Goal: Task Accomplishment & Management: Complete application form

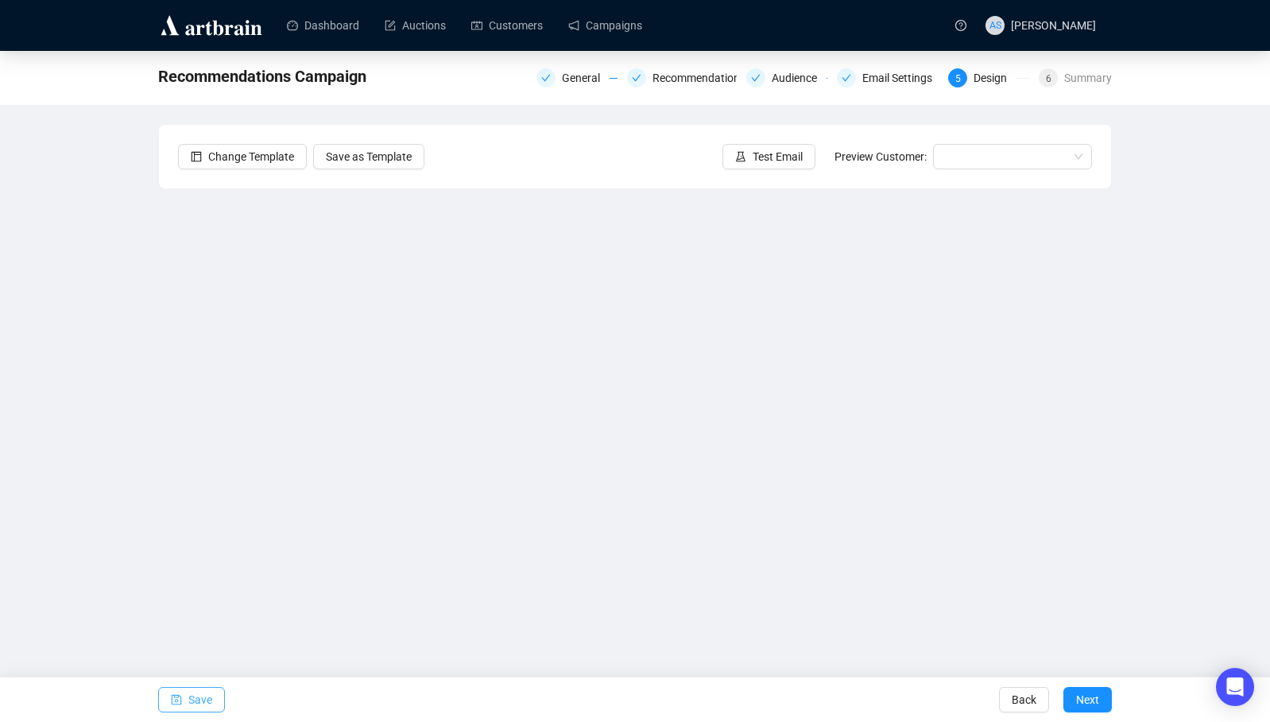
click at [188, 699] on span "Save" at bounding box center [200, 699] width 24 height 45
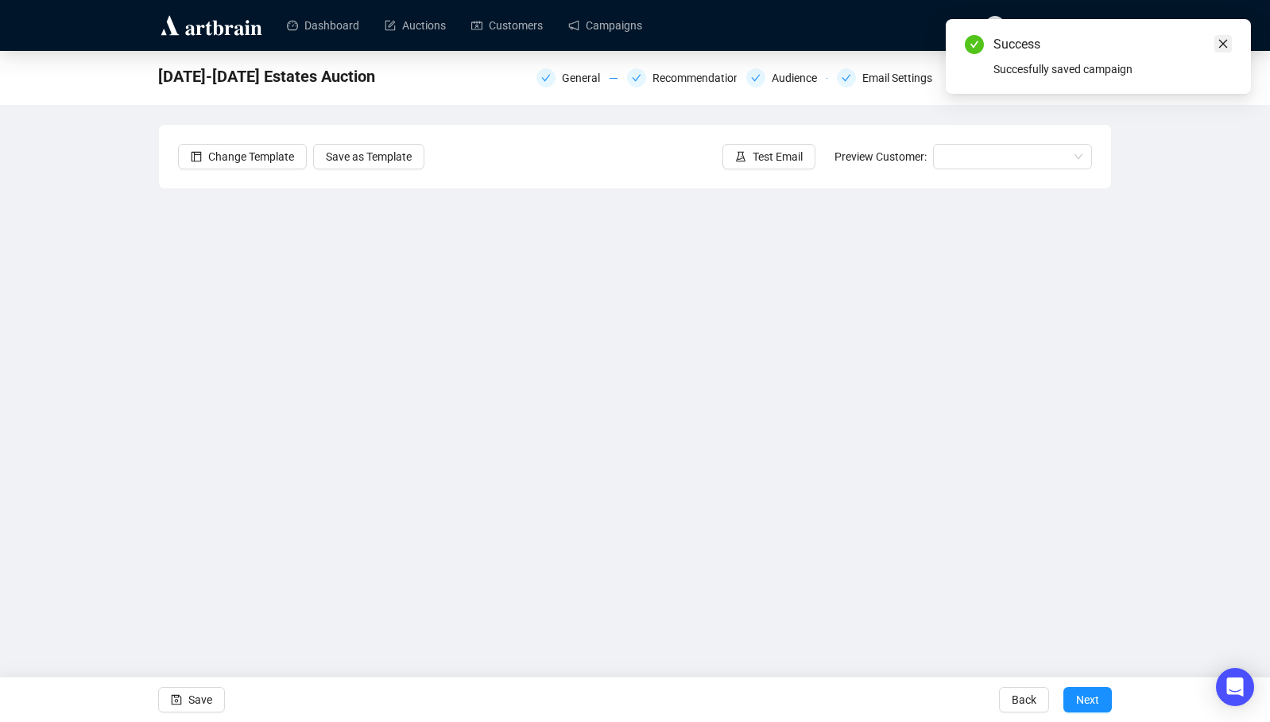
click at [1221, 46] on icon "close" at bounding box center [1223, 43] width 11 height 11
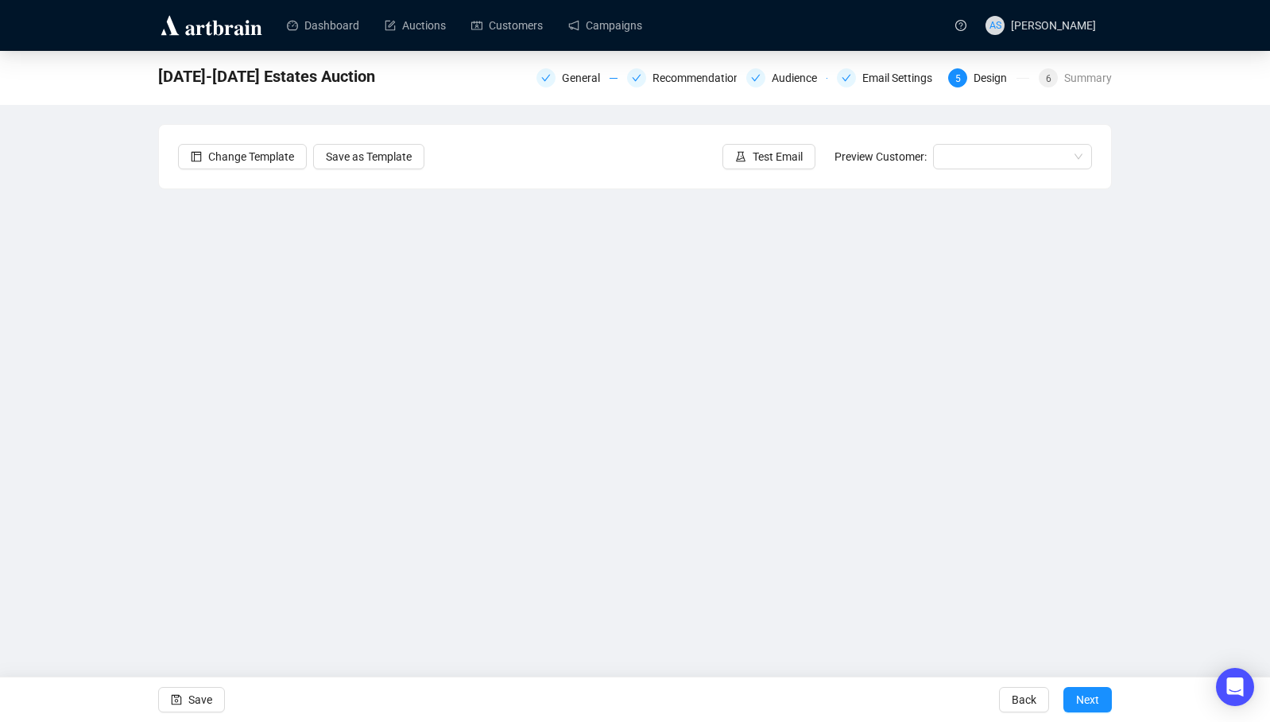
click at [1153, 338] on div "[DATE]-[DATE] Estates Auction General Recommendations Audience Email Settings 5…" at bounding box center [635, 344] width 1270 height 586
click at [191, 693] on span "Save" at bounding box center [200, 699] width 24 height 45
click at [1095, 700] on span "Next" at bounding box center [1087, 699] width 23 height 45
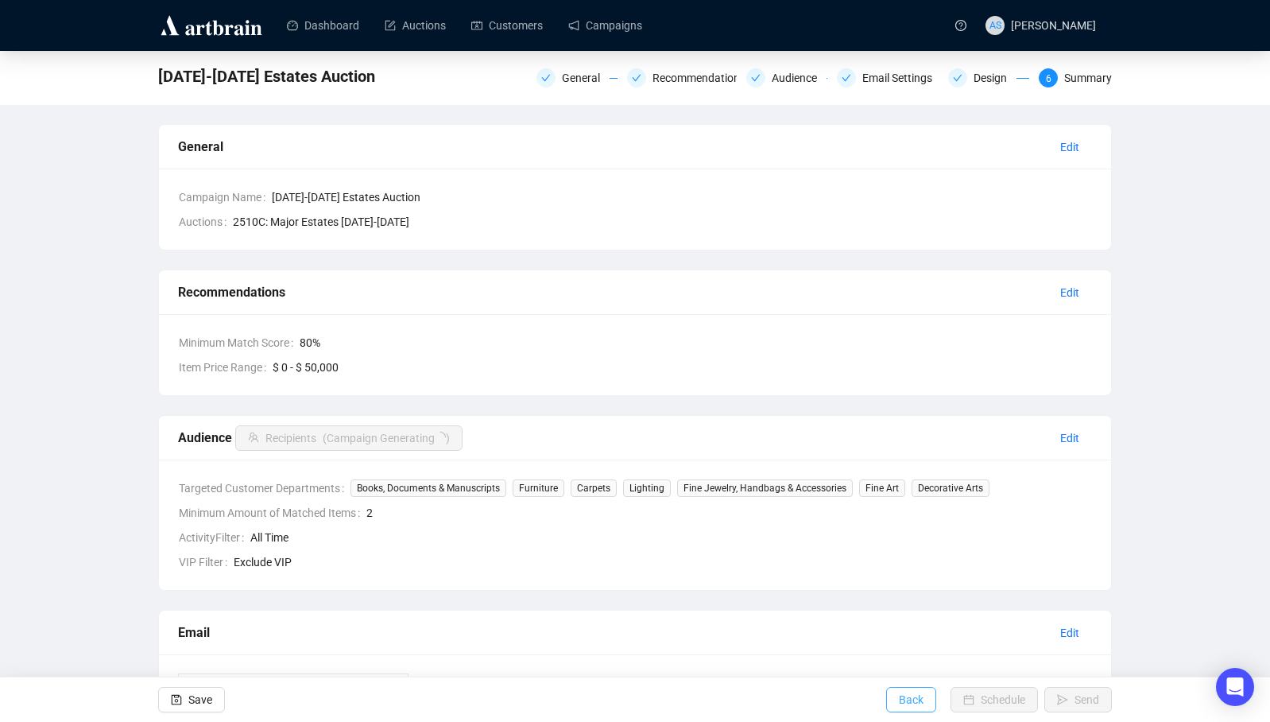
click at [899, 699] on span "Back" at bounding box center [911, 699] width 25 height 45
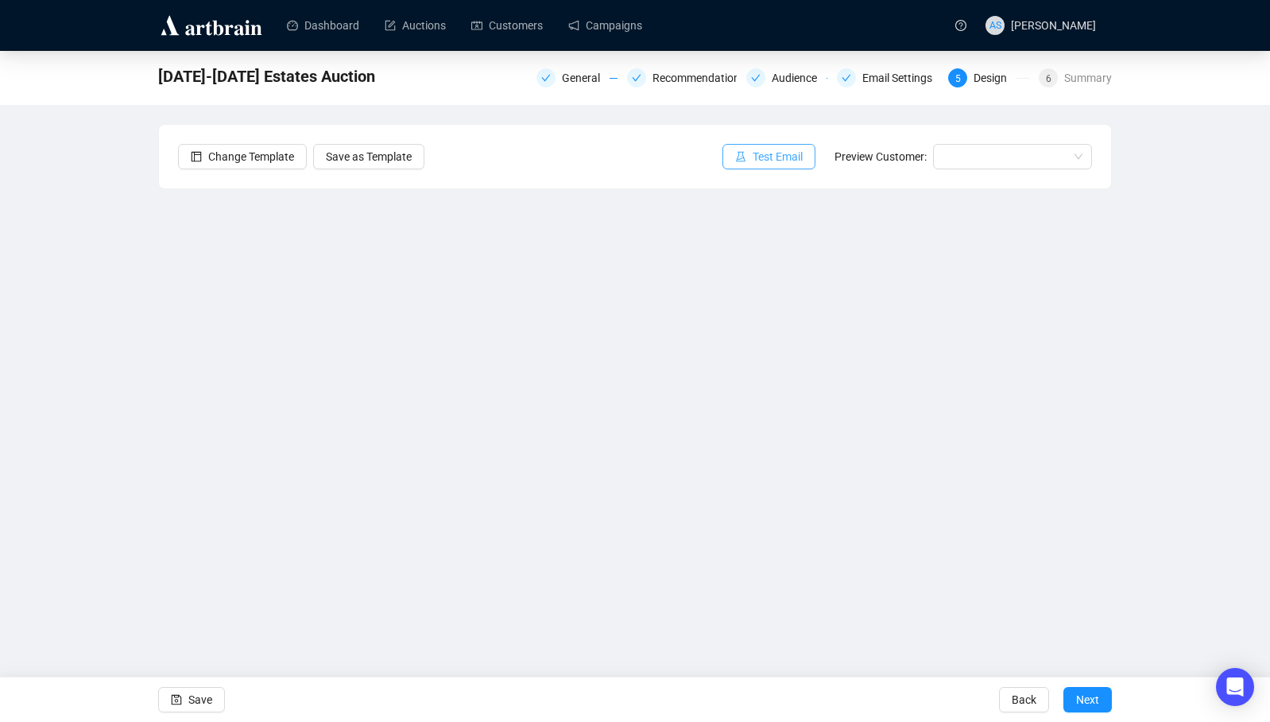
click at [767, 153] on span "Test Email" at bounding box center [778, 156] width 50 height 17
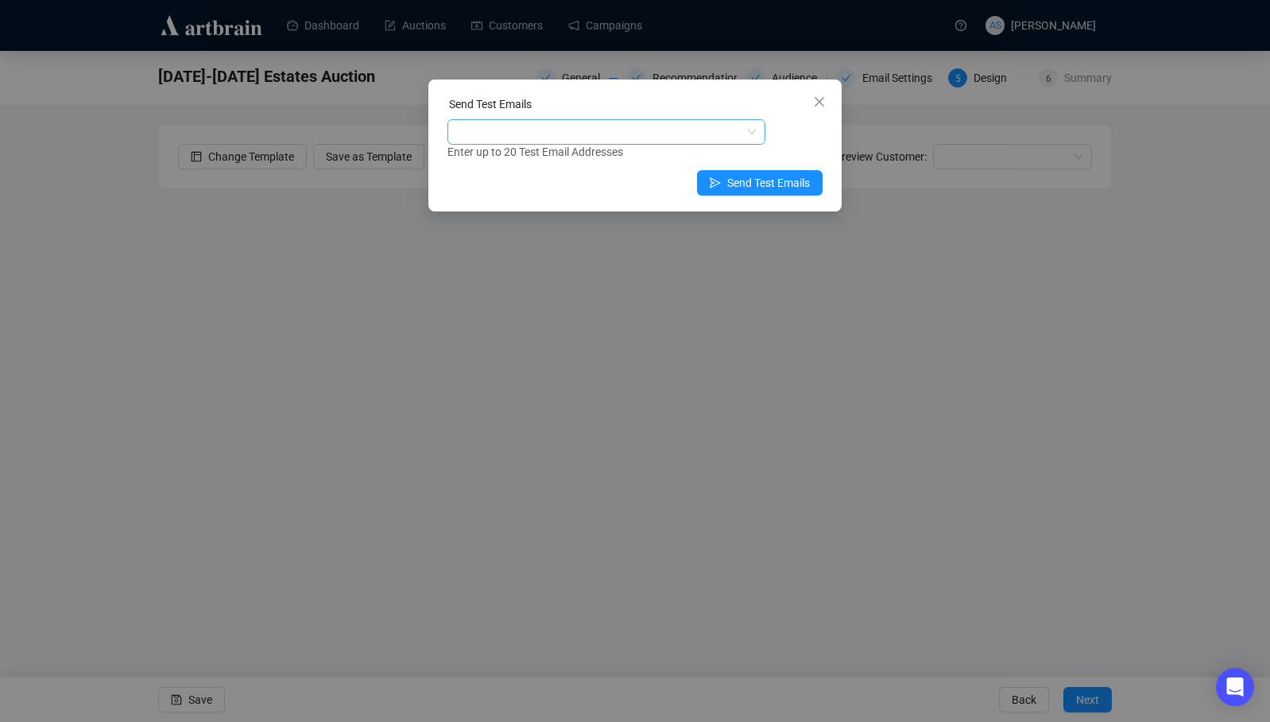
click at [587, 131] on div at bounding box center [598, 132] width 295 height 22
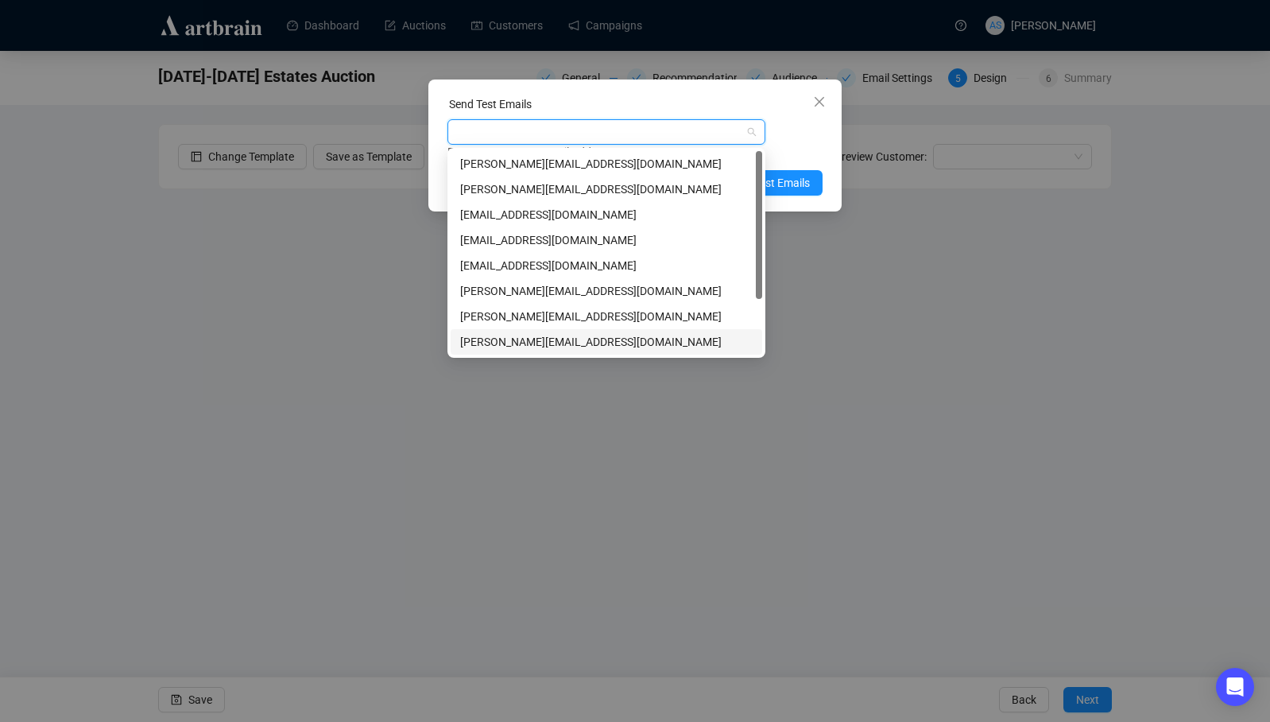
click at [488, 342] on div "[PERSON_NAME][EMAIL_ADDRESS][DOMAIN_NAME]" at bounding box center [606, 341] width 293 height 17
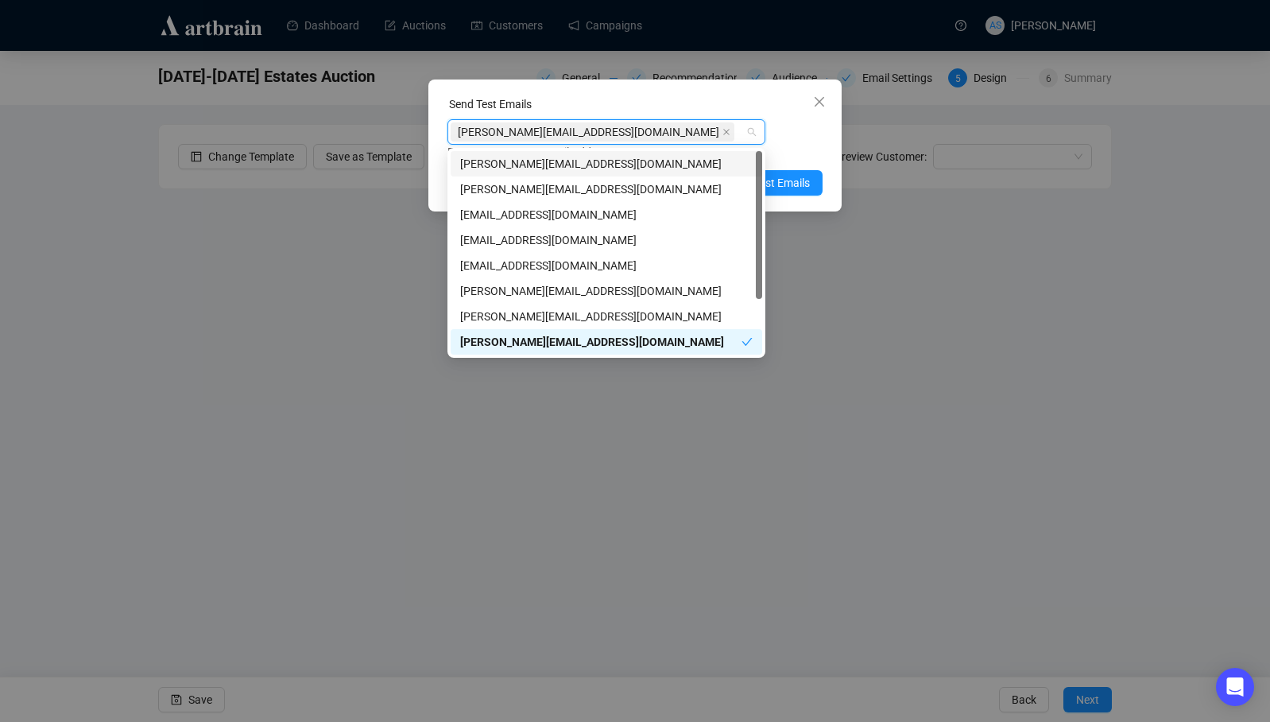
click at [716, 101] on div "Send Test Emails" at bounding box center [635, 107] width 375 height 24
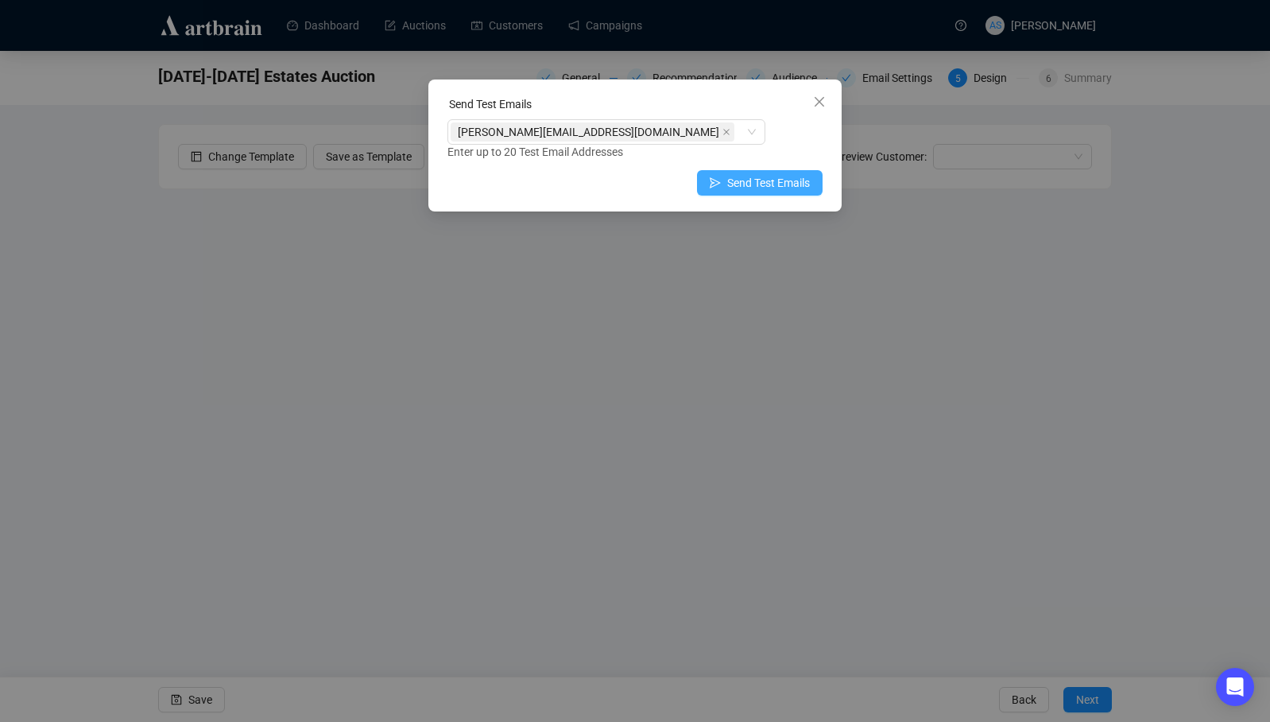
click at [749, 186] on span "Send Test Emails" at bounding box center [768, 182] width 83 height 17
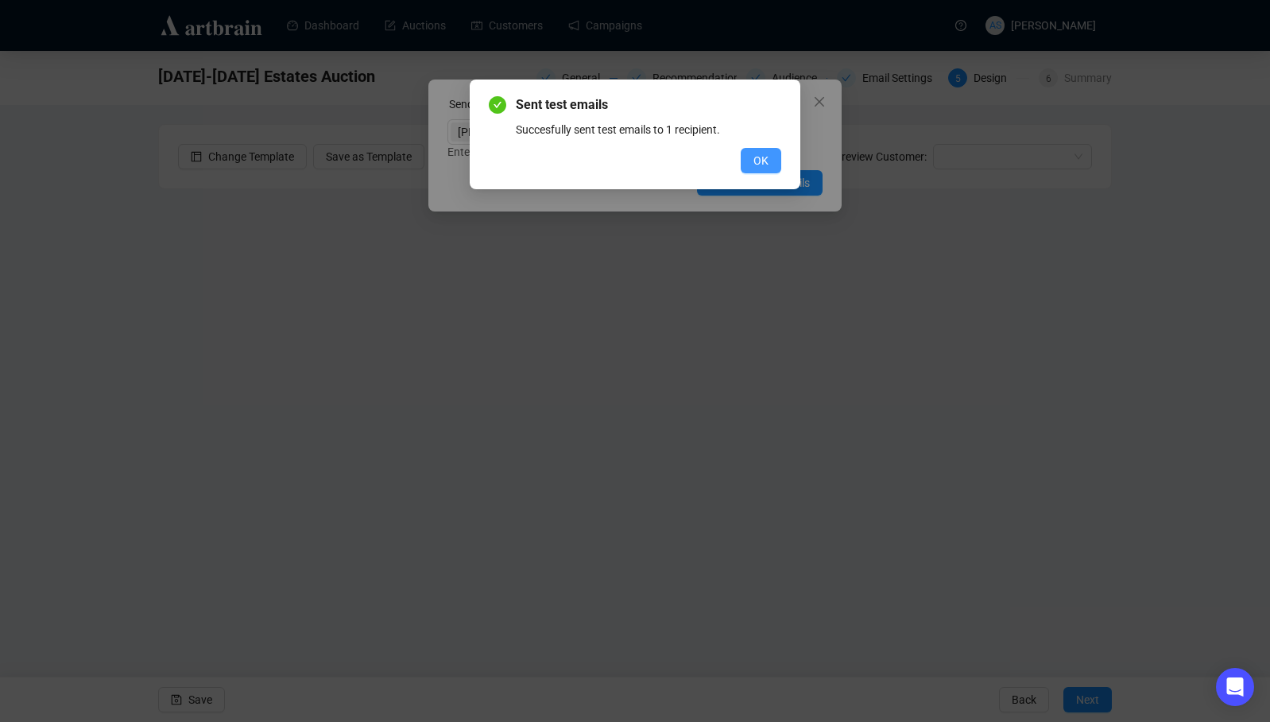
click at [751, 162] on button "OK" at bounding box center [761, 160] width 41 height 25
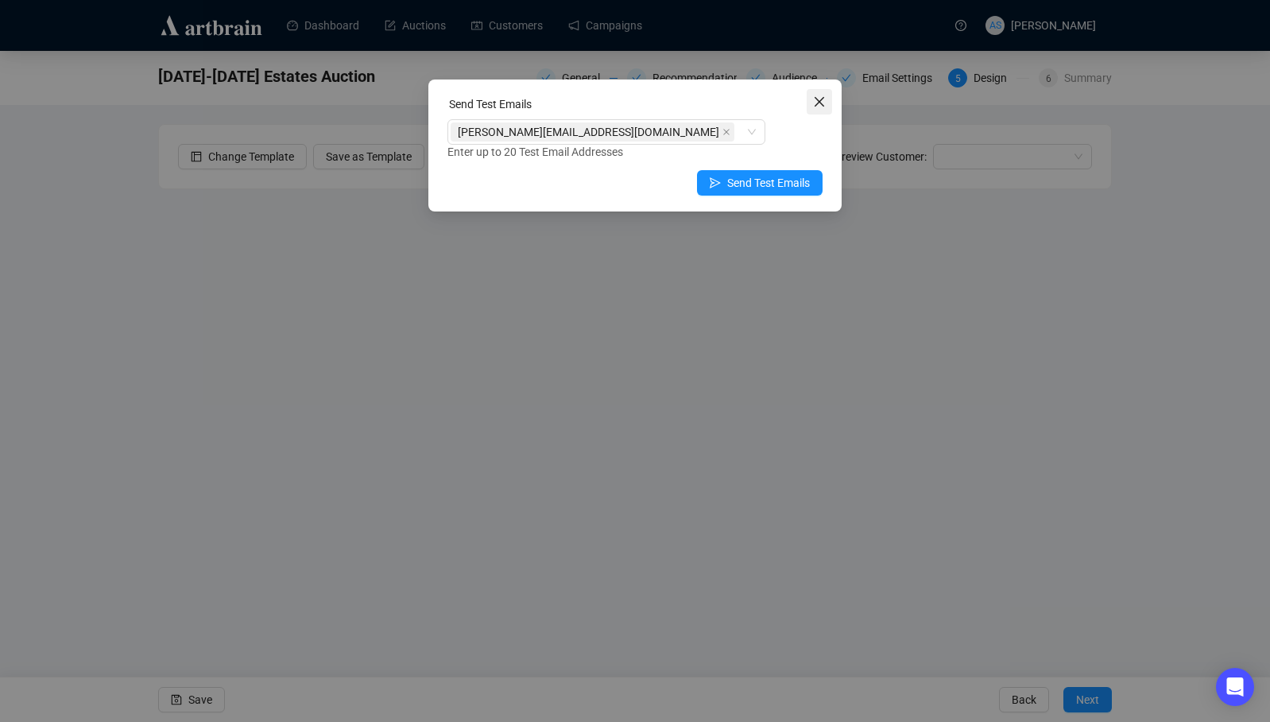
click at [828, 100] on span "Close" at bounding box center [819, 101] width 25 height 13
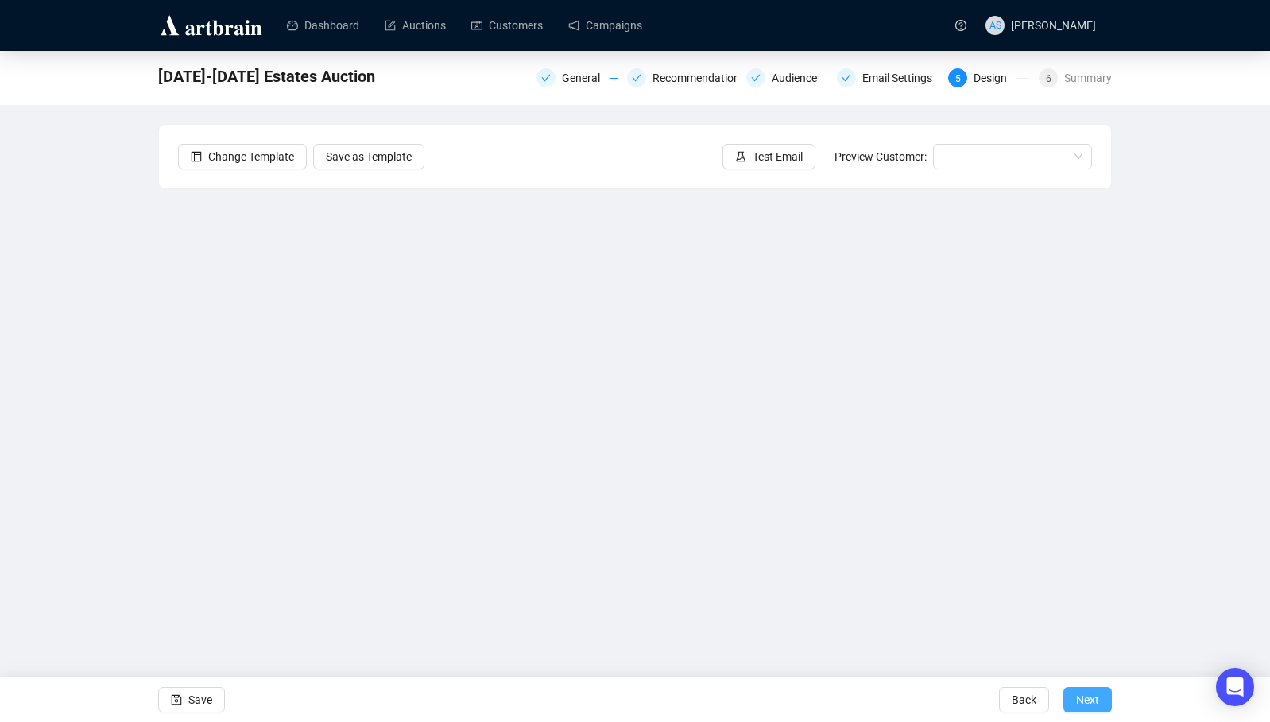
click at [1089, 696] on span "Next" at bounding box center [1087, 699] width 23 height 45
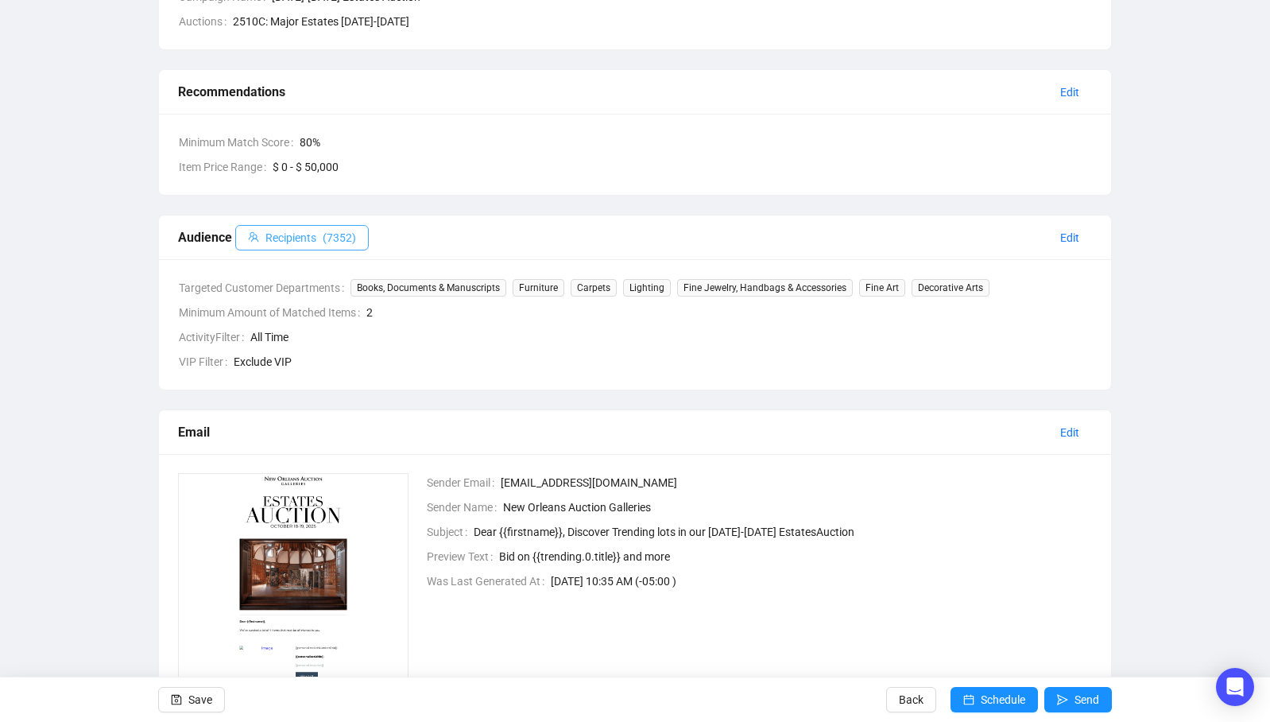
scroll to position [203, 0]
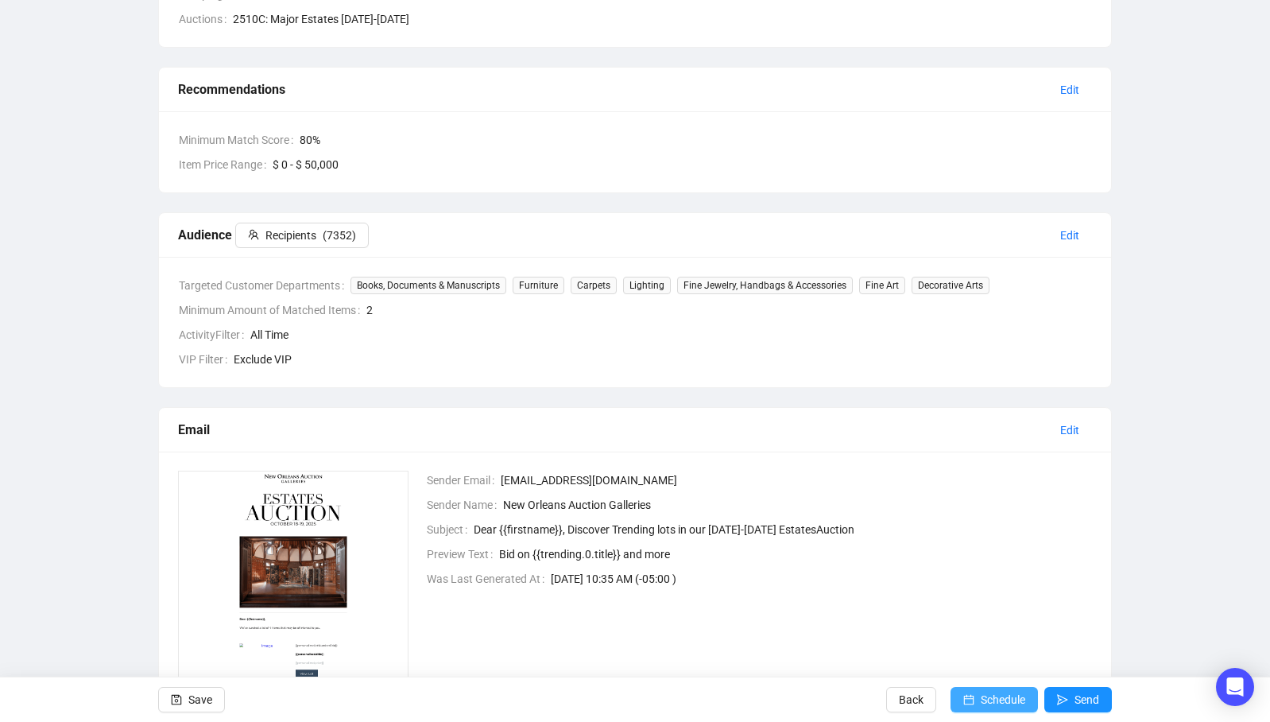
click at [981, 701] on span "Schedule" at bounding box center [1003, 699] width 45 height 45
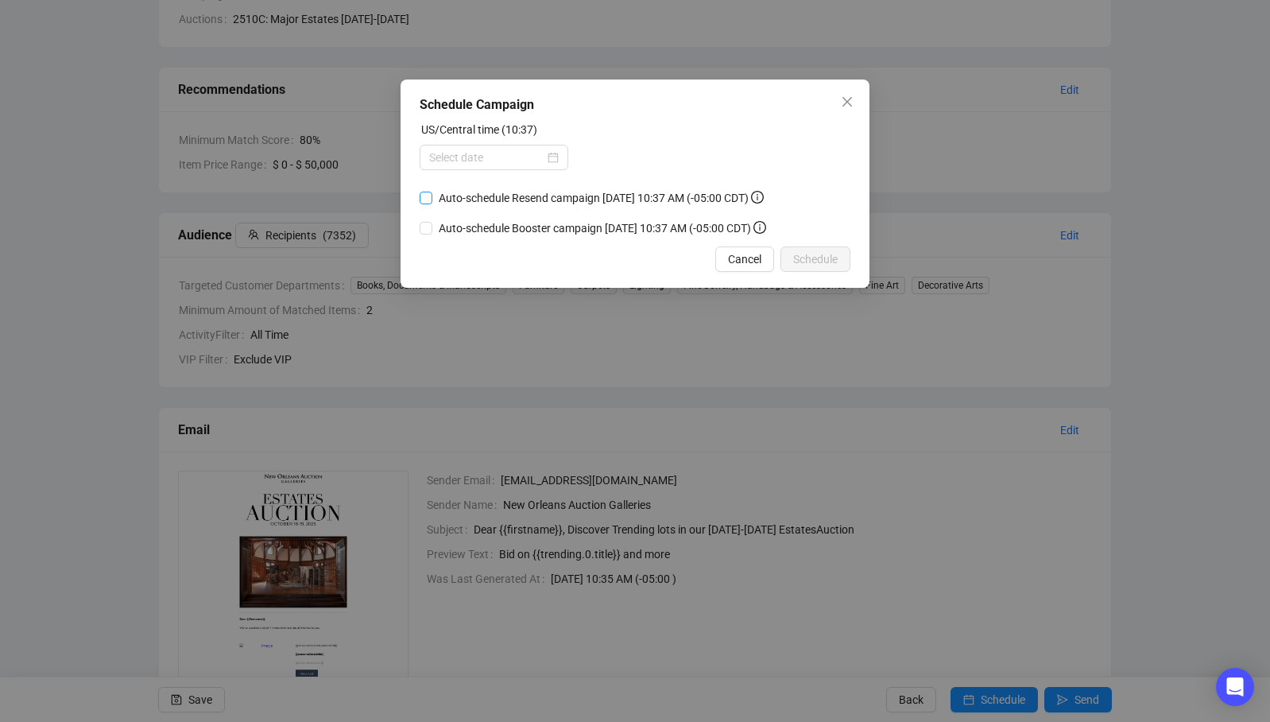
click at [434, 201] on span "Auto-schedule Resend campaign [DATE] 10:37 AM (-05:00 CDT)" at bounding box center [601, 197] width 338 height 17
click at [432, 201] on input "Auto-schedule Resend campaign [DATE] 10:37 AM (-05:00 CDT)" at bounding box center [426, 198] width 13 height 13
checkbox input "true"
click at [424, 227] on input "Auto-schedule Booster campaign [DATE] 10:37 AM (-05:00 CDT)" at bounding box center [426, 228] width 13 height 13
checkbox input "true"
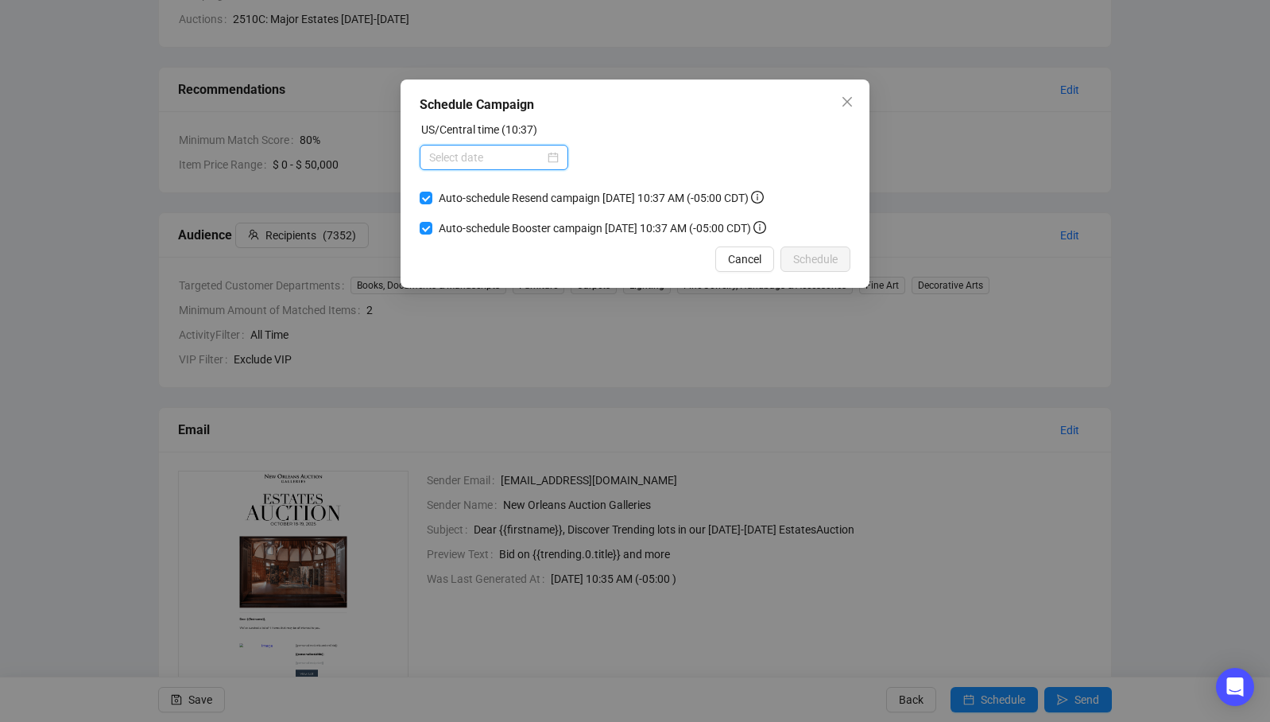
click at [490, 161] on input at bounding box center [486, 157] width 115 height 17
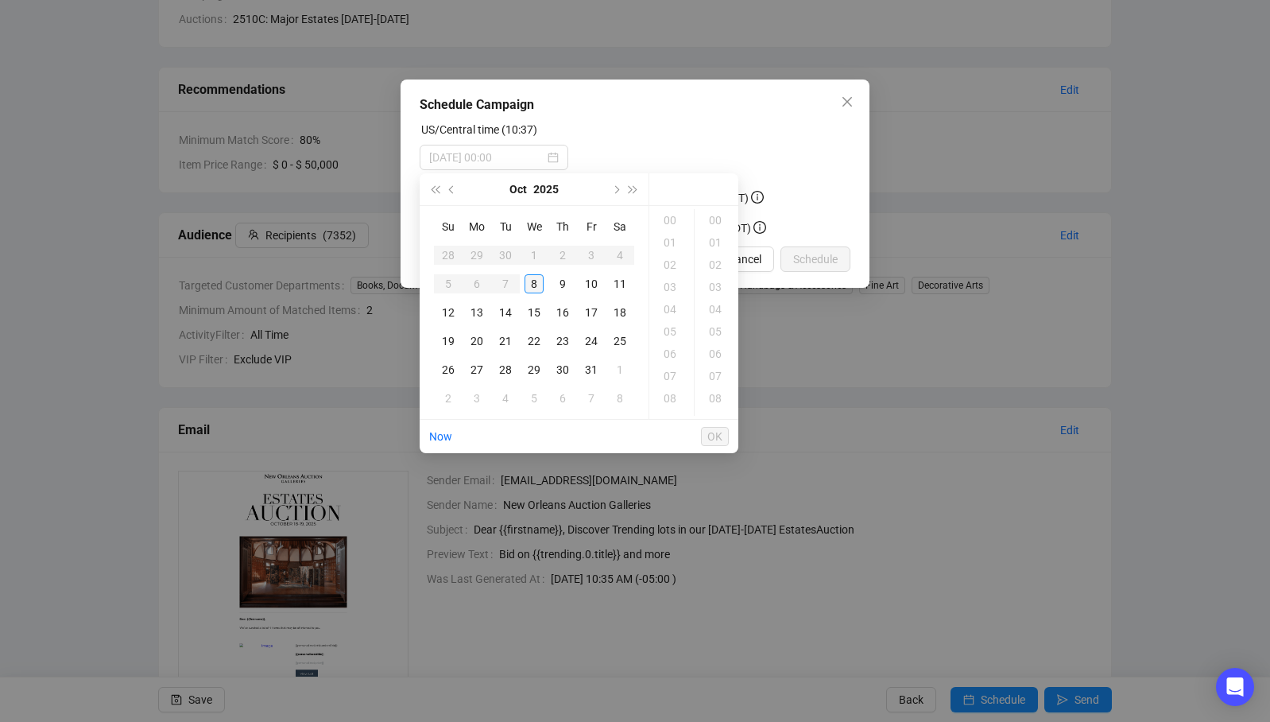
click at [537, 281] on div "8" at bounding box center [534, 283] width 19 height 19
click at [670, 357] on div "17" at bounding box center [672, 354] width 38 height 22
type input "[DATE] 17:08"
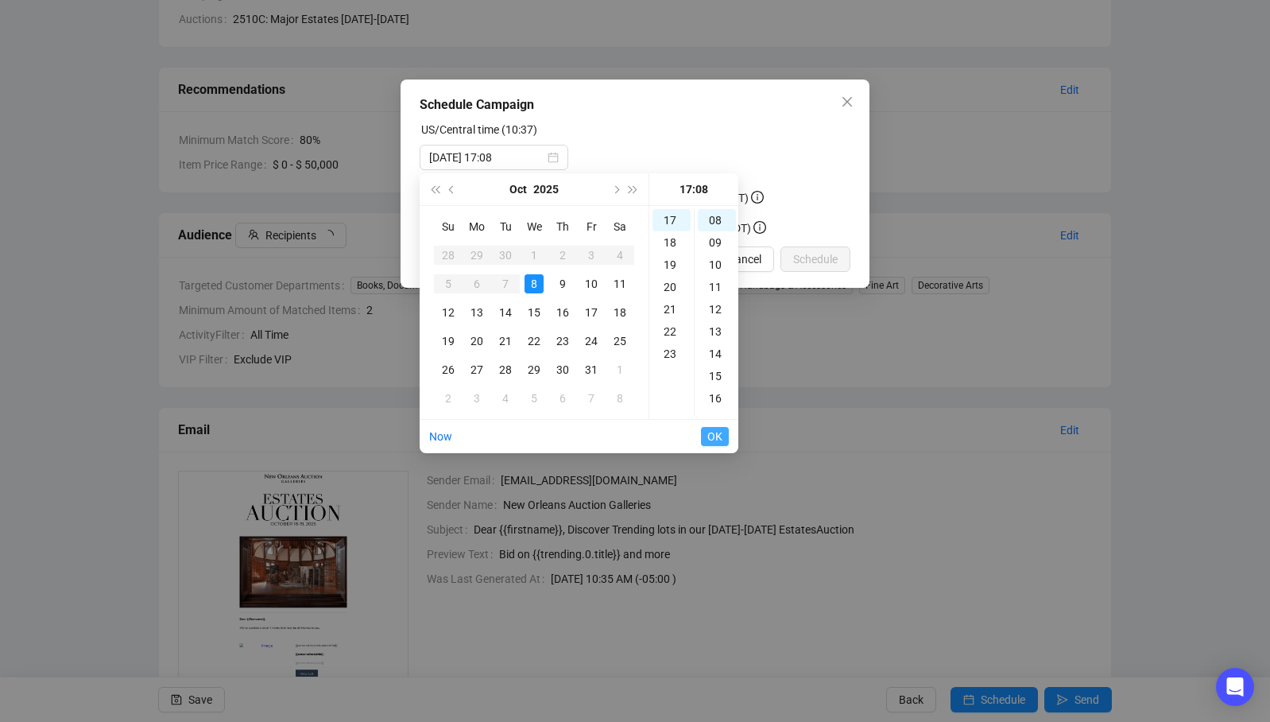
click at [722, 436] on span "OK" at bounding box center [714, 436] width 15 height 30
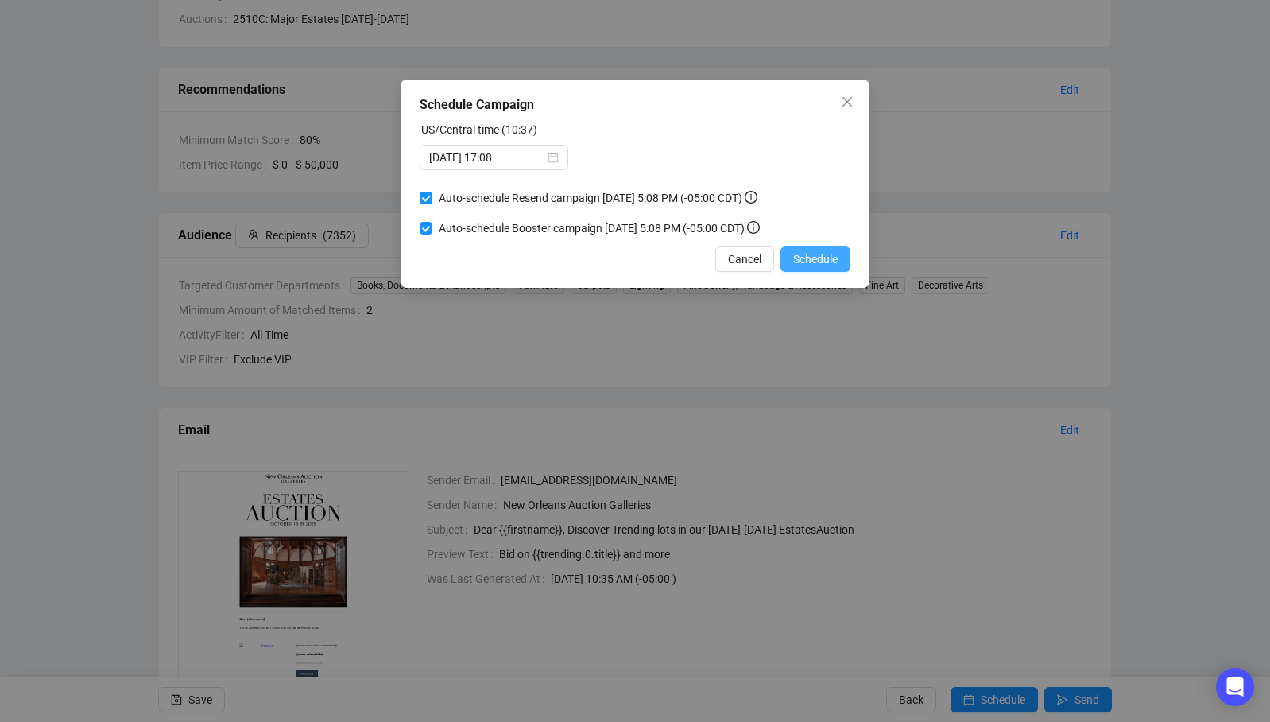
click at [798, 261] on span "Schedule" at bounding box center [815, 258] width 45 height 17
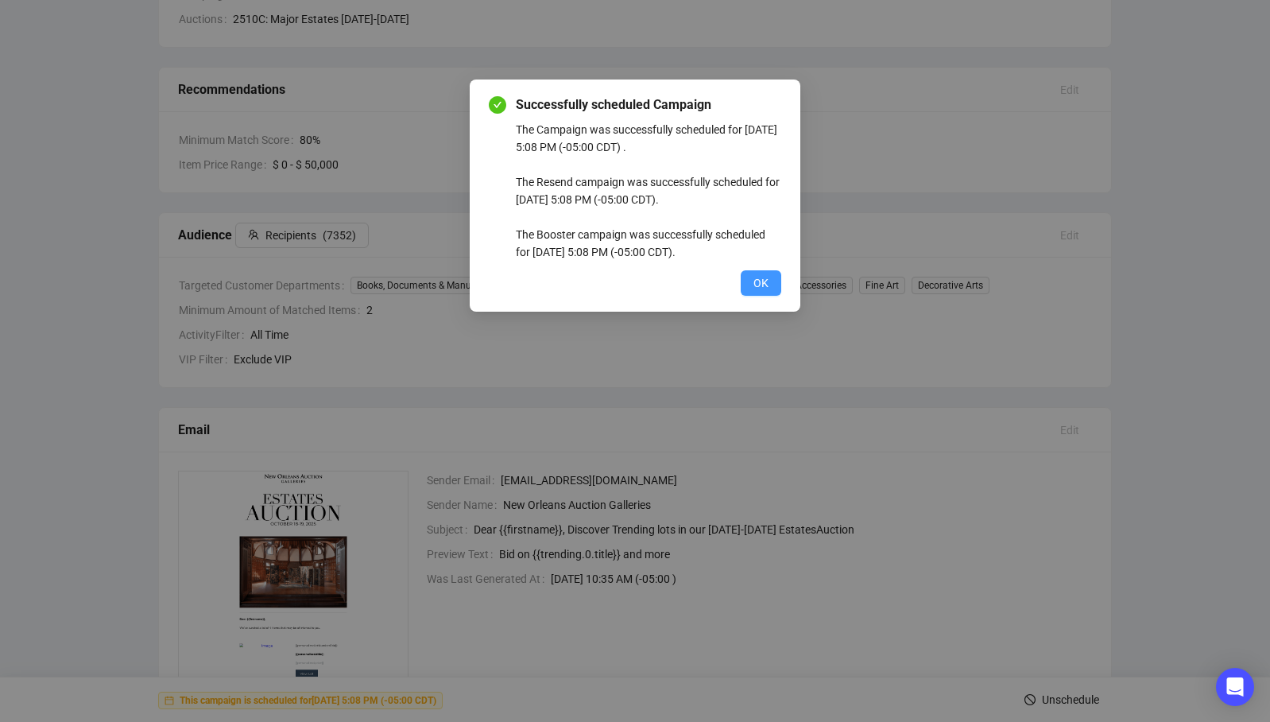
click at [747, 285] on button "OK" at bounding box center [761, 282] width 41 height 25
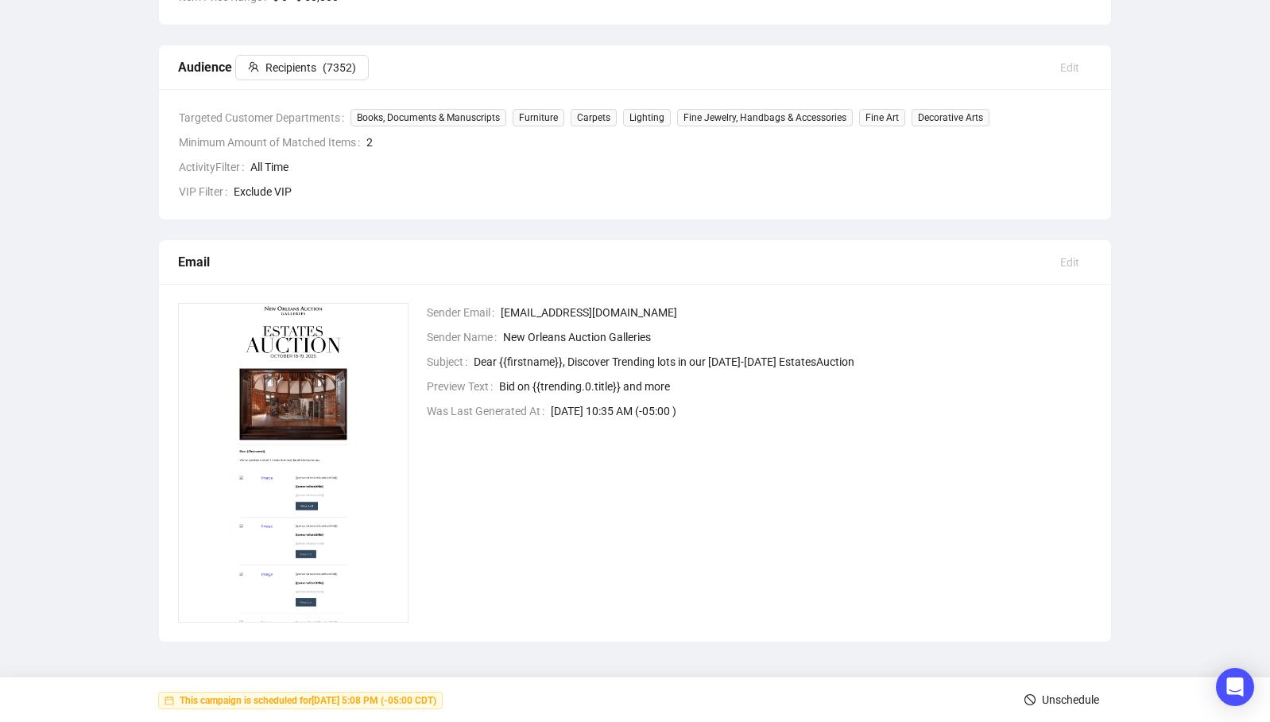
scroll to position [0, 0]
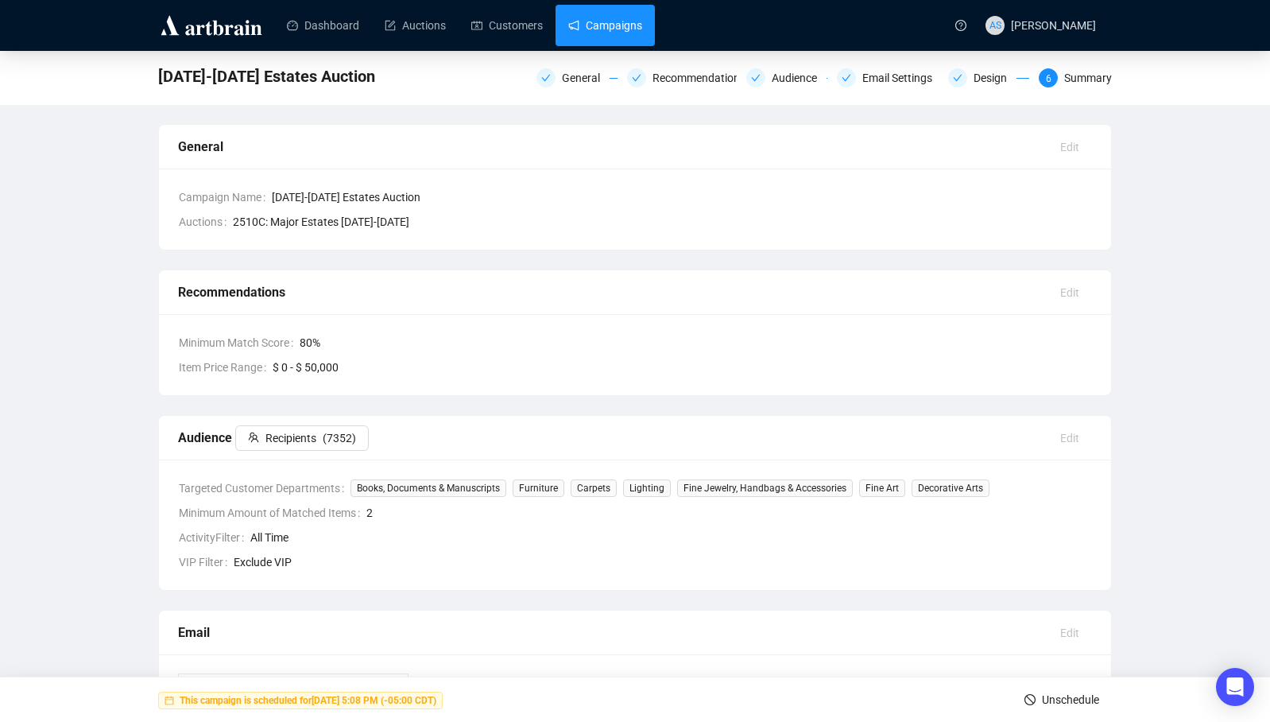
click at [577, 37] on link "Campaigns" at bounding box center [605, 25] width 74 height 41
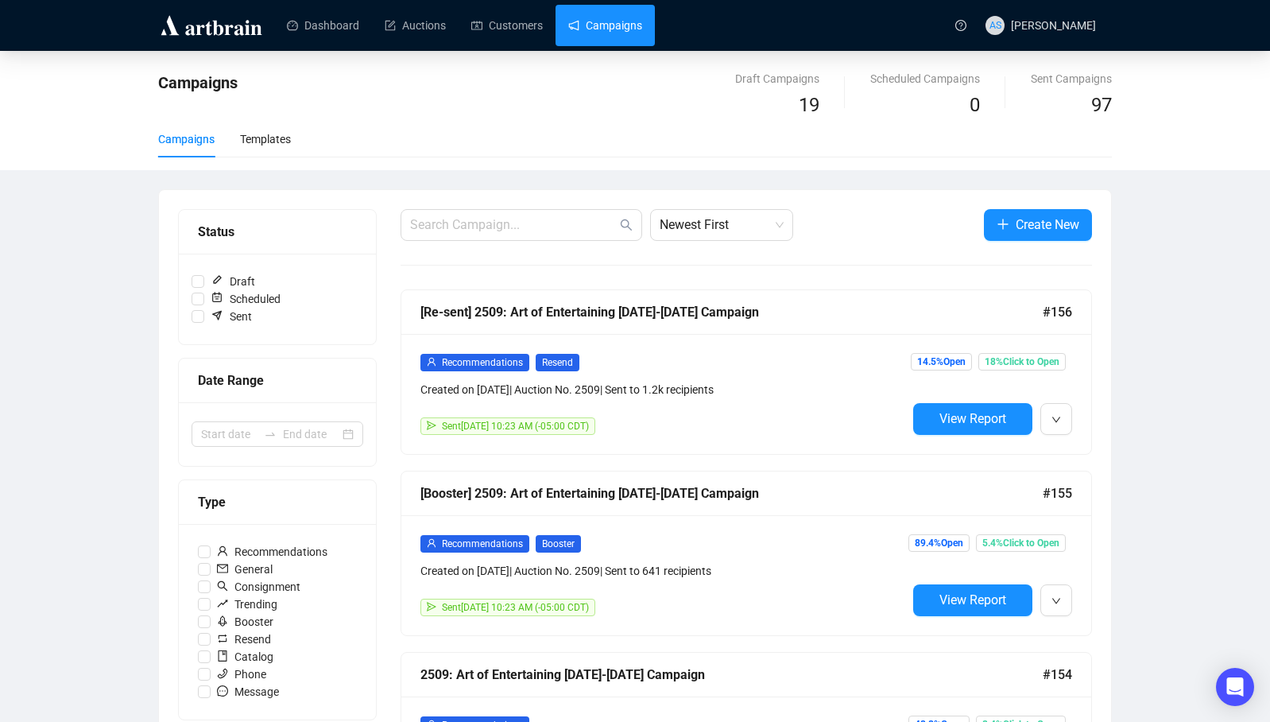
scroll to position [679, 0]
